Goal: Contribute content: Add original content to the website for others to see

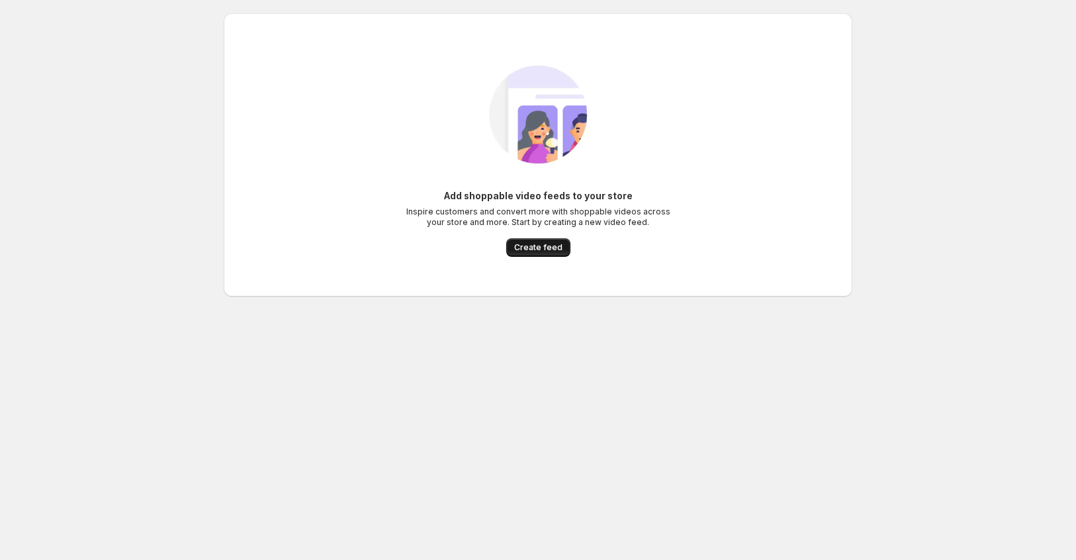
click at [540, 245] on span "Create feed" at bounding box center [538, 247] width 48 height 11
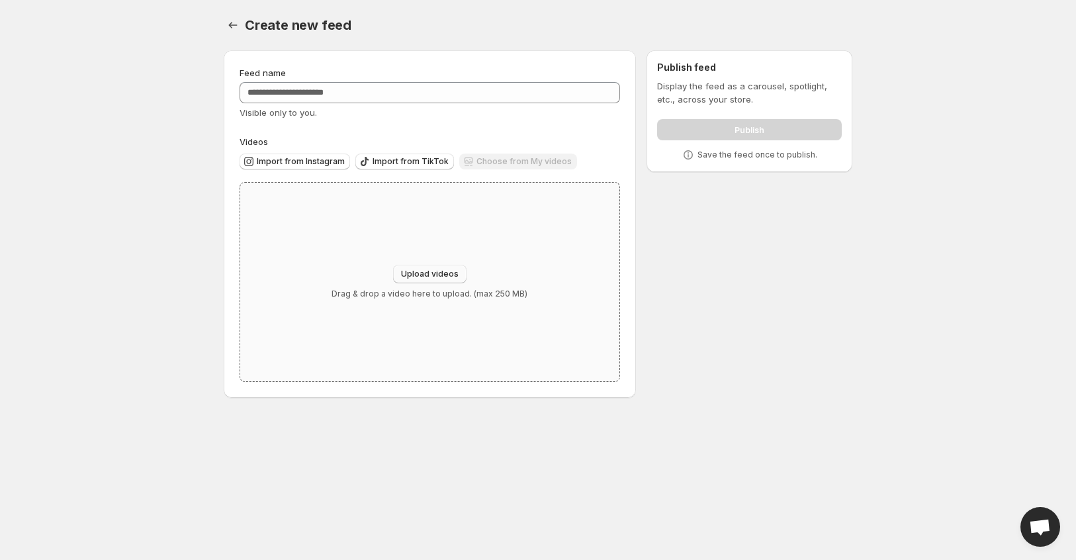
click at [436, 277] on span "Upload videos" at bounding box center [430, 274] width 58 height 11
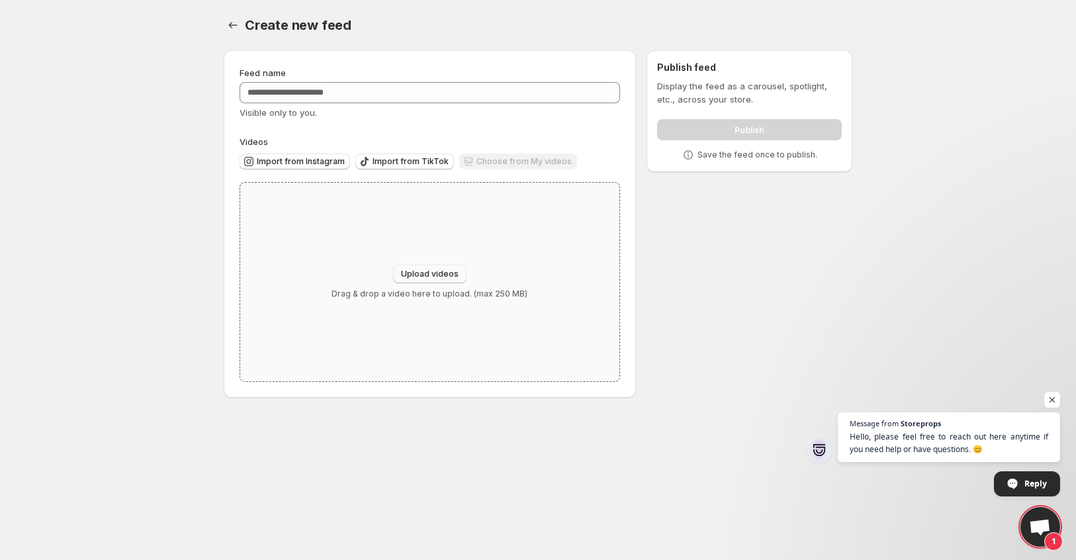
click at [427, 271] on span "Upload videos" at bounding box center [430, 274] width 58 height 11
type input "**********"
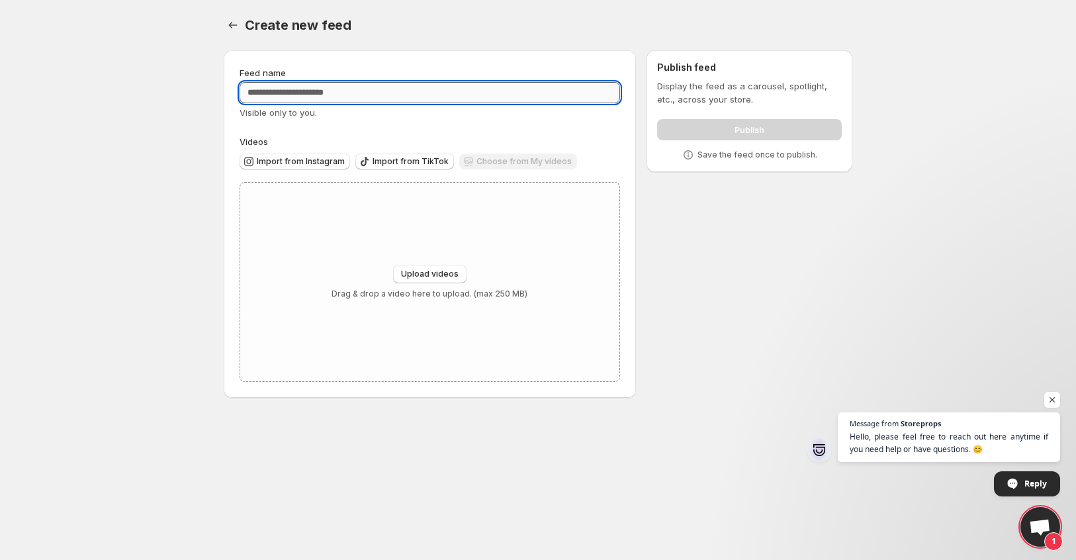
click at [298, 91] on input "Feed name" at bounding box center [429, 92] width 380 height 21
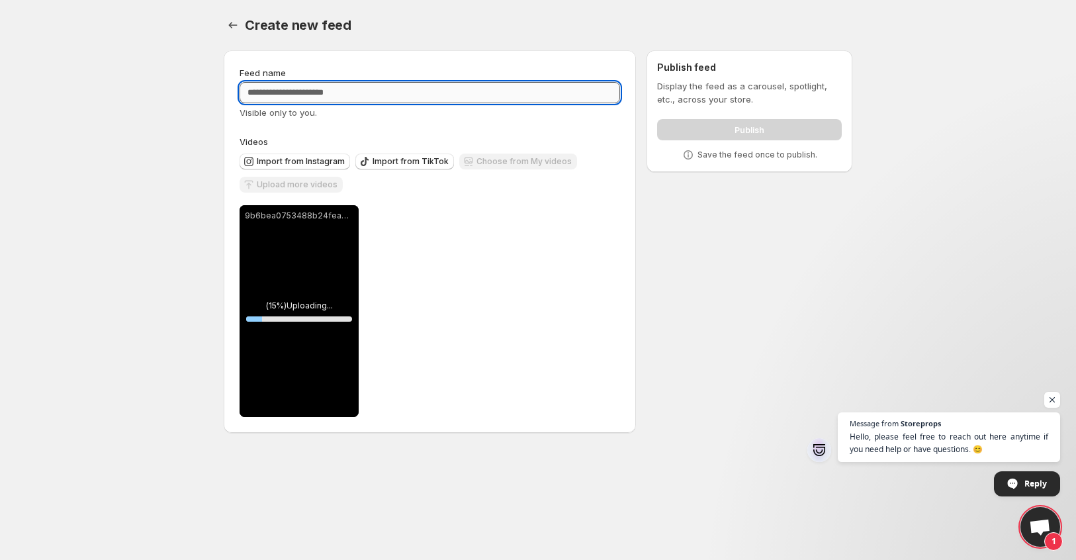
type input "*"
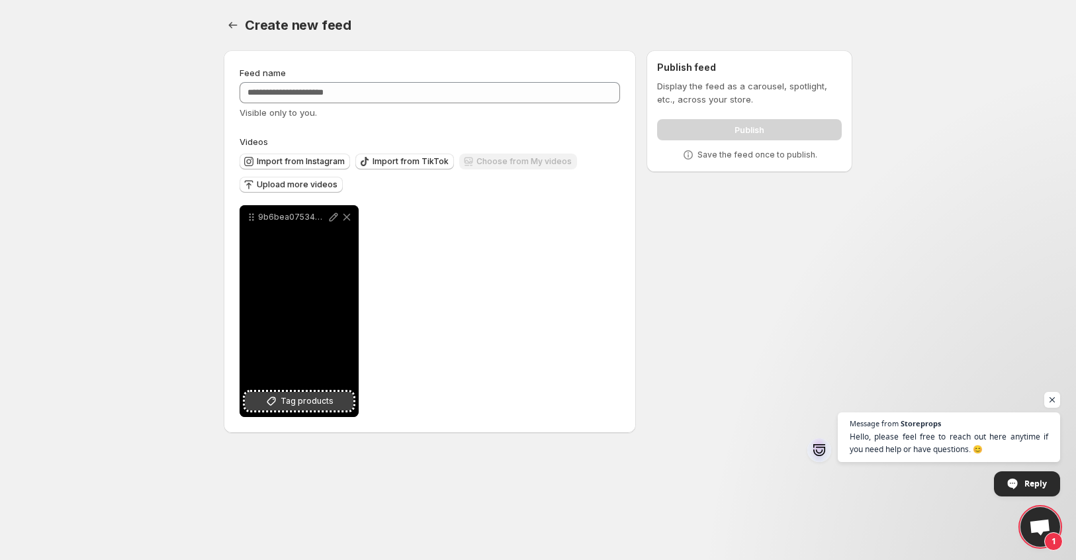
click at [318, 402] on span "Tag products" at bounding box center [306, 400] width 53 height 13
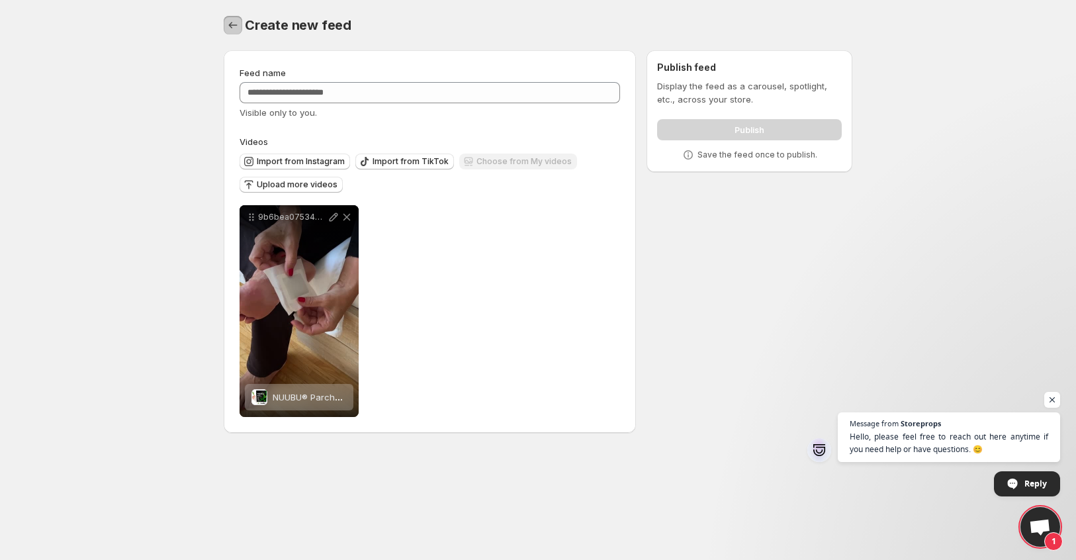
click at [232, 28] on icon "Settings" at bounding box center [232, 25] width 13 height 13
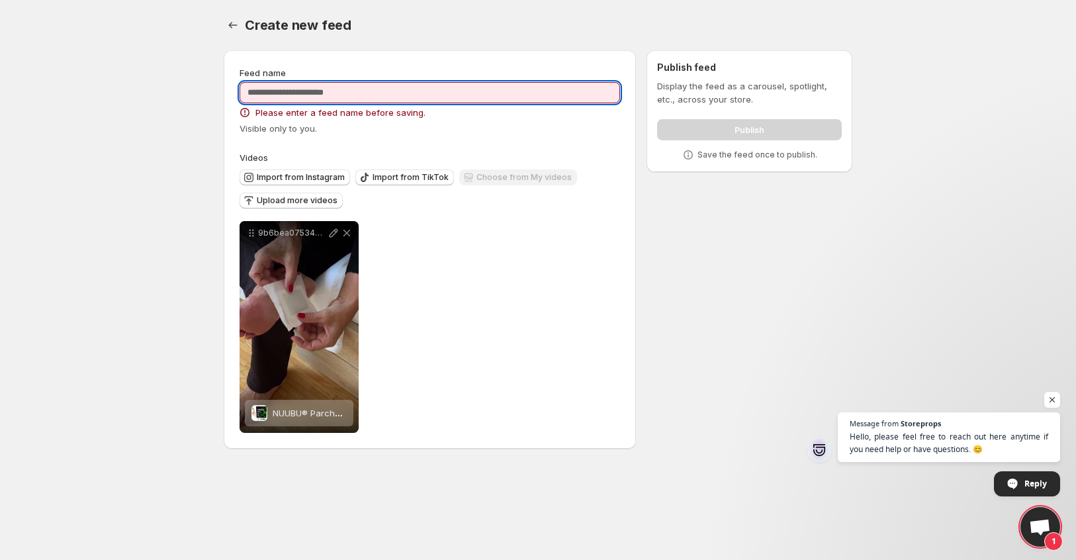
click at [409, 87] on input "Feed name" at bounding box center [429, 92] width 380 height 21
type input "*"
type input "******"
